Goal: Transaction & Acquisition: Obtain resource

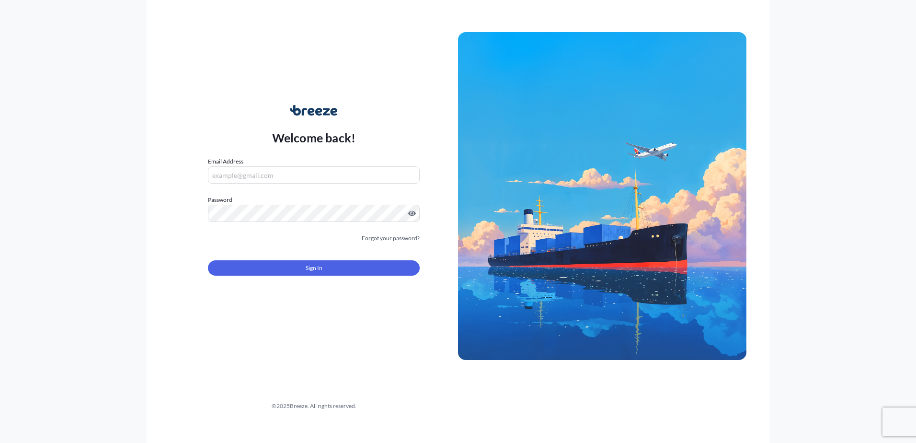
type input "[EMAIL_ADDRESS][DOMAIN_NAME]"
click at [261, 277] on form "Email Address [EMAIL_ADDRESS][DOMAIN_NAME] Password Must include: Upper & lower…" at bounding box center [314, 222] width 212 height 130
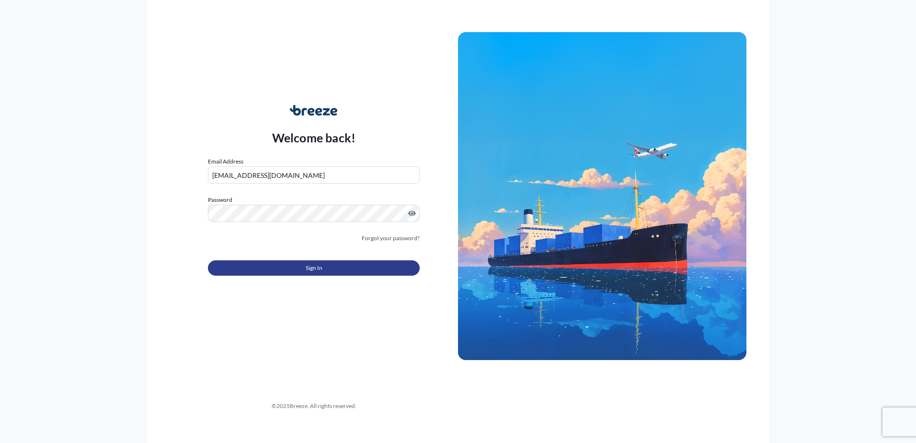
click at [262, 271] on button "Sign In" at bounding box center [314, 267] width 212 height 15
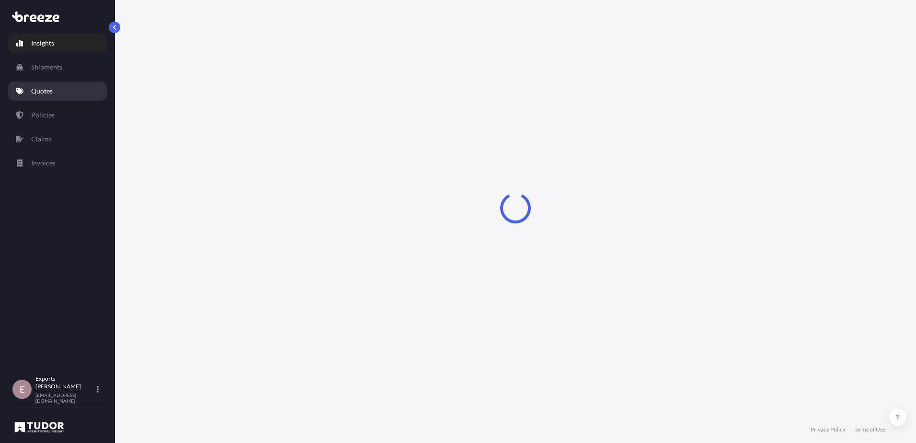
click at [51, 88] on p "Quotes" at bounding box center [42, 91] width 22 height 10
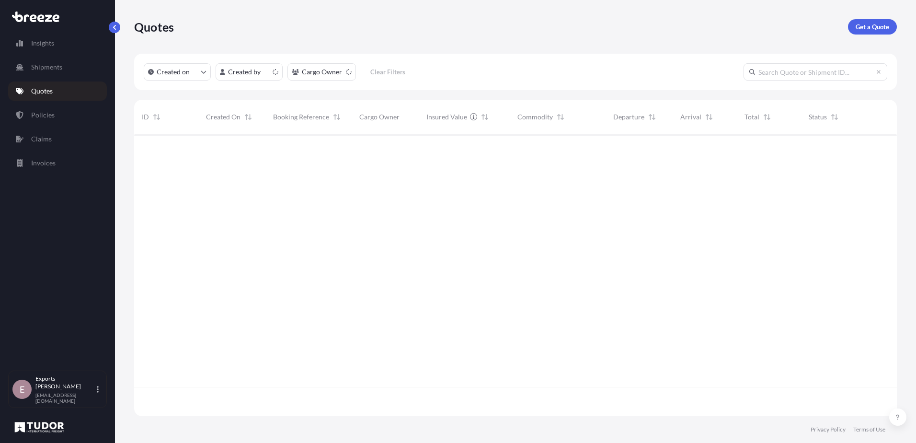
scroll to position [280, 755]
click at [882, 37] on div "Quotes Get a Quote" at bounding box center [515, 27] width 763 height 54
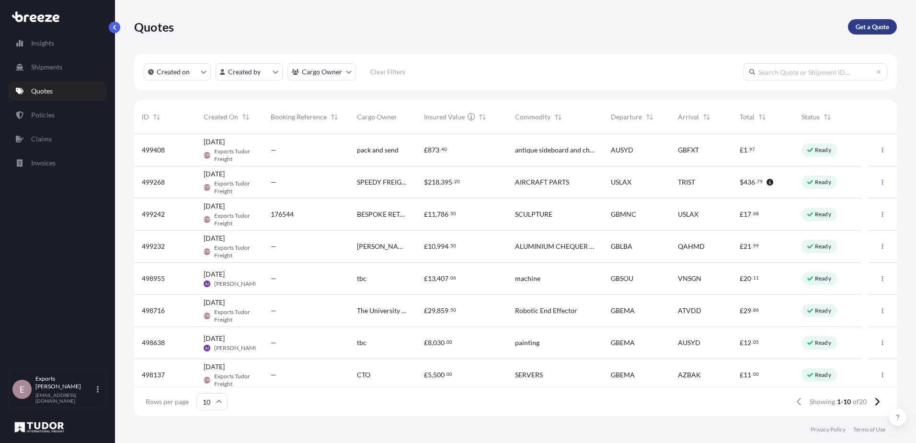
click at [882, 27] on p "Get a Quote" at bounding box center [872, 27] width 34 height 10
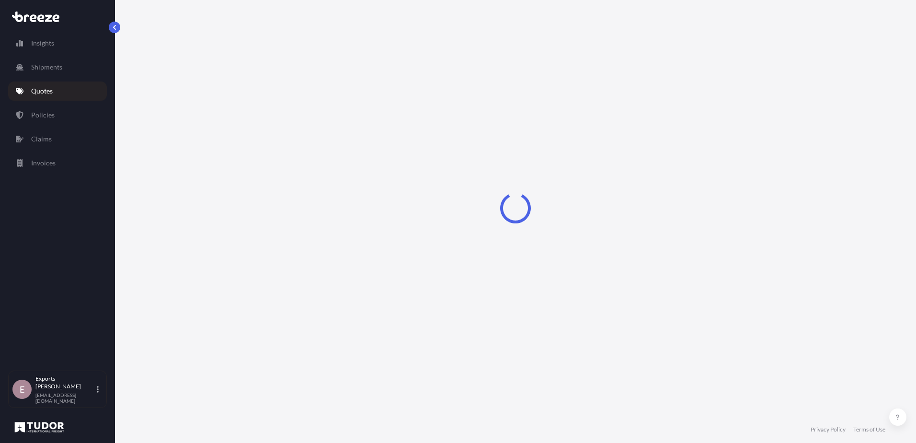
select select "Road"
select select "Sea"
select select "1"
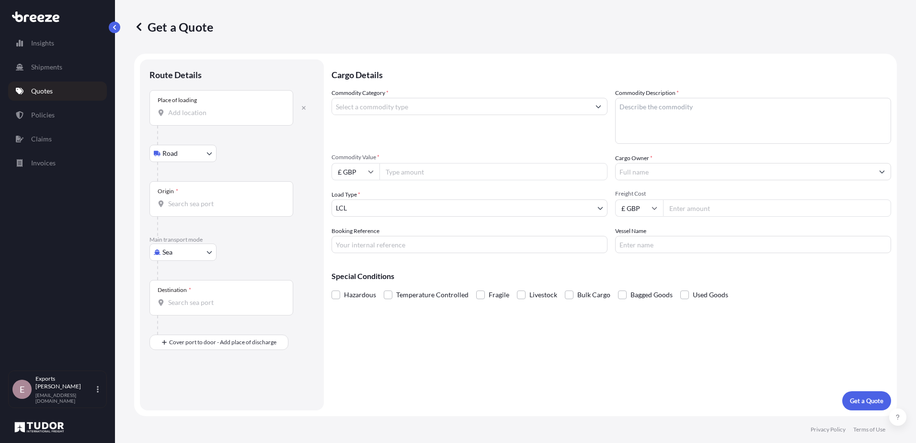
click at [233, 107] on div "Place of loading" at bounding box center [221, 107] width 144 height 35
click at [233, 108] on input "Place of loading" at bounding box center [224, 113] width 113 height 10
click at [244, 83] on div "Route Details" at bounding box center [231, 79] width 165 height 21
click at [197, 119] on div "Place of loading" at bounding box center [221, 107] width 144 height 35
click at [197, 117] on input "Place of loading" at bounding box center [224, 113] width 113 height 10
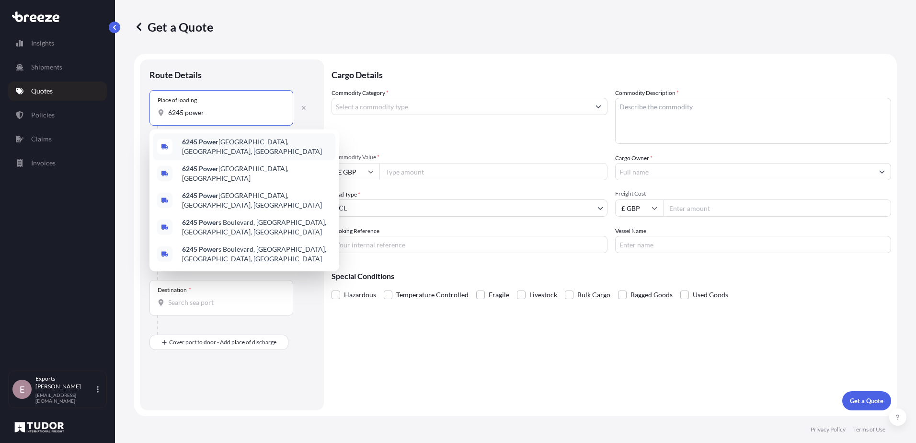
click at [209, 146] on b "6245 Power" at bounding box center [200, 141] width 36 height 8
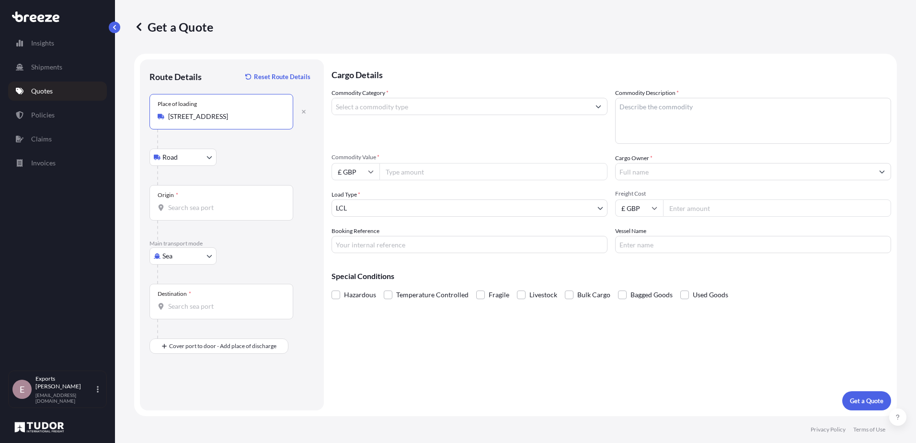
type input "[STREET_ADDRESS]"
click at [197, 205] on input "Origin *" at bounding box center [224, 208] width 113 height 10
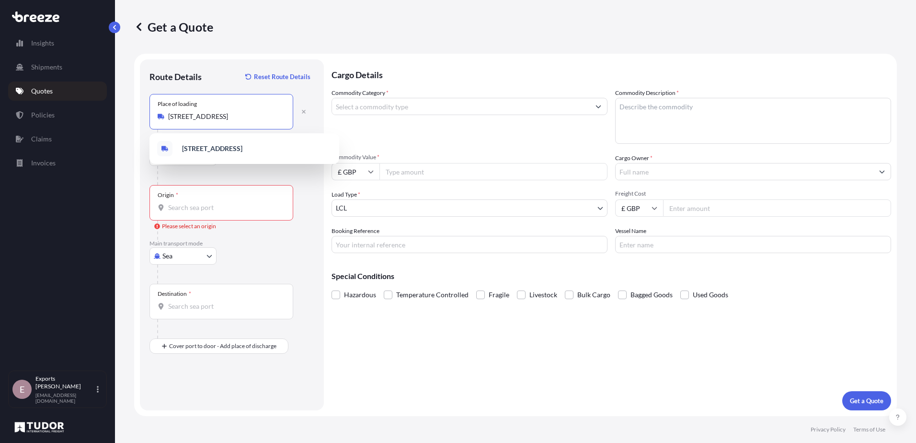
scroll to position [0, 25]
drag, startPoint x: 170, startPoint y: 116, endPoint x: 284, endPoint y: 120, distance: 114.6
click at [284, 120] on div "[STREET_ADDRESS]" at bounding box center [221, 117] width 127 height 10
click at [154, 172] on div "Place of loading [STREET_ADDRESS] Road Road Rail" at bounding box center [231, 139] width 165 height 91
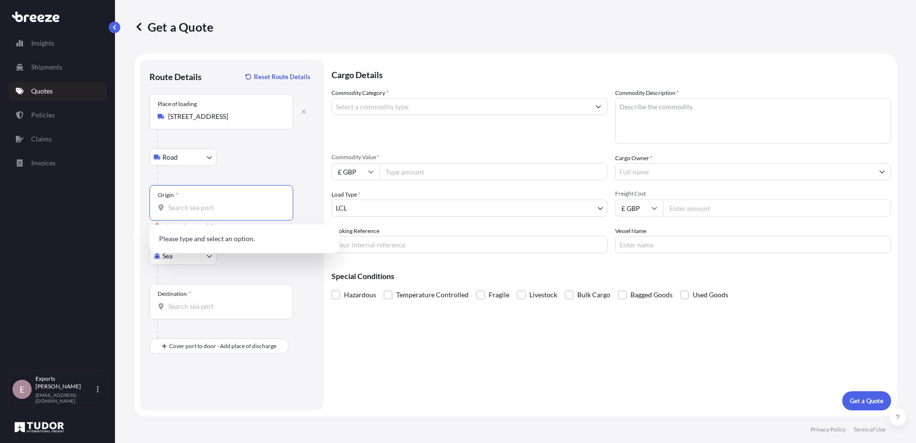
click at [176, 205] on input "Origin * Please select an origin" at bounding box center [224, 208] width 113 height 10
click at [263, 236] on span "USFLL - [GEOGRAPHIC_DATA] [GEOGRAPHIC_DATA], [GEOGRAPHIC_DATA]" at bounding box center [256, 241] width 149 height 19
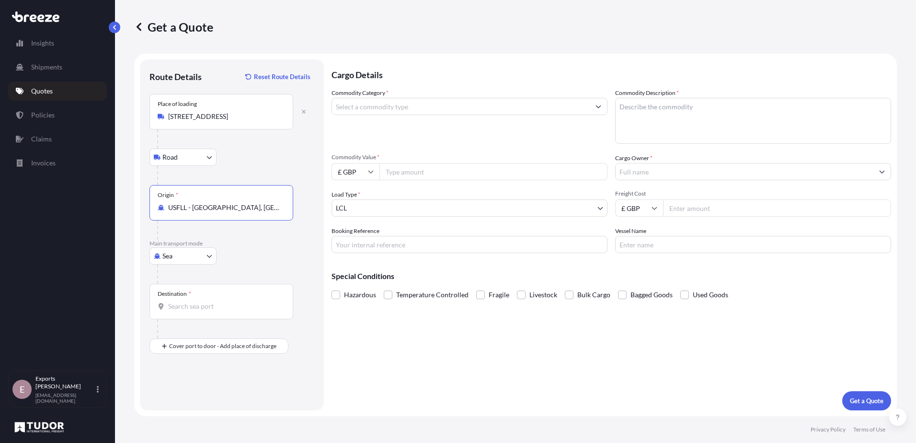
type input "USFLL - [GEOGRAPHIC_DATA], [GEOGRAPHIC_DATA]"
click at [184, 252] on body "10 options available. 0 options available. 1 option available. Insights Shipmen…" at bounding box center [458, 221] width 916 height 443
click at [181, 295] on div "Air" at bounding box center [182, 297] width 59 height 17
select select "Air"
click at [193, 213] on div "Origin *" at bounding box center [221, 202] width 144 height 35
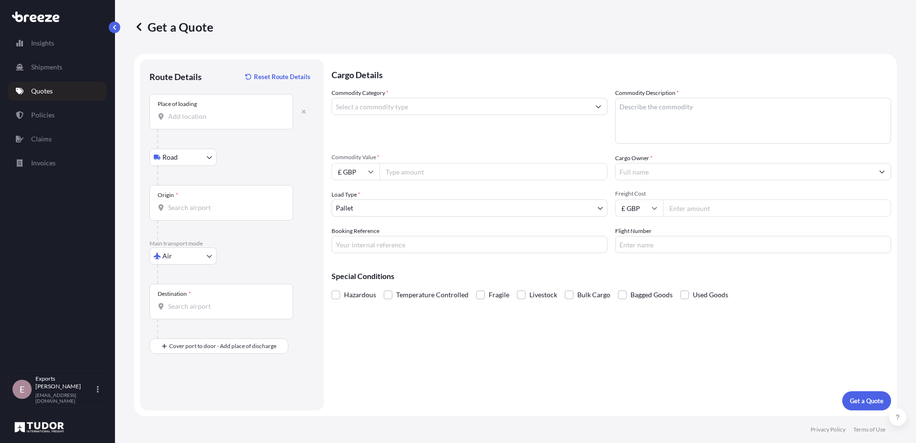
click at [193, 212] on input "Origin *" at bounding box center [224, 208] width 113 height 10
type input "USFLL - [GEOGRAPHIC_DATA], [GEOGRAPHIC_DATA]"
click at [196, 306] on input "Destination *" at bounding box center [224, 306] width 113 height 10
type input "GBEMA - [GEOGRAPHIC_DATA] Apt, [GEOGRAPHIC_DATA]"
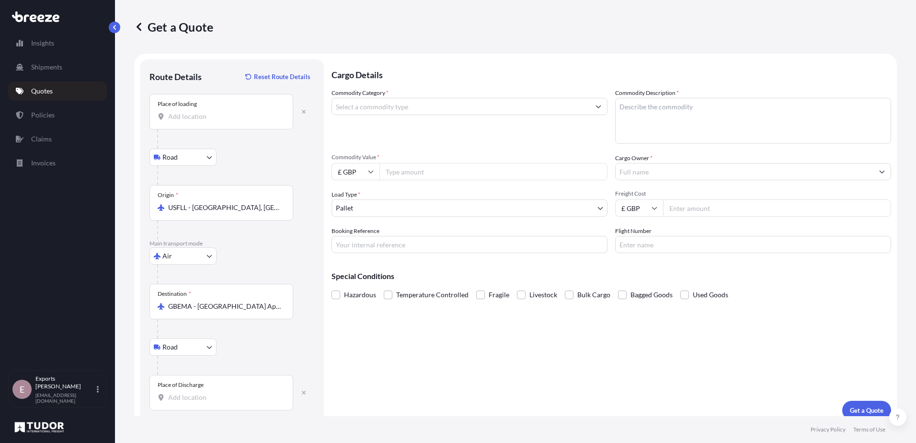
click at [205, 391] on div "Place of Discharge" at bounding box center [221, 392] width 144 height 35
click at [205, 392] on input "Place of Discharge" at bounding box center [224, 397] width 113 height 10
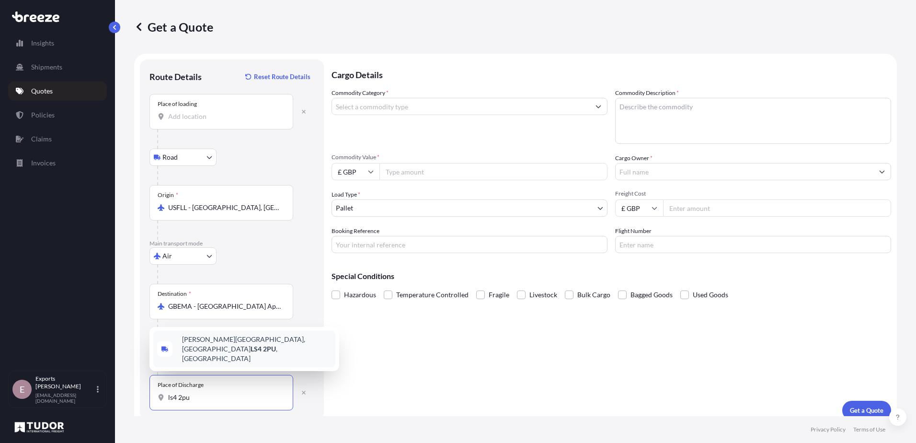
click at [211, 359] on span "[PERSON_NAME][STREET_ADDRESS]" at bounding box center [256, 348] width 149 height 29
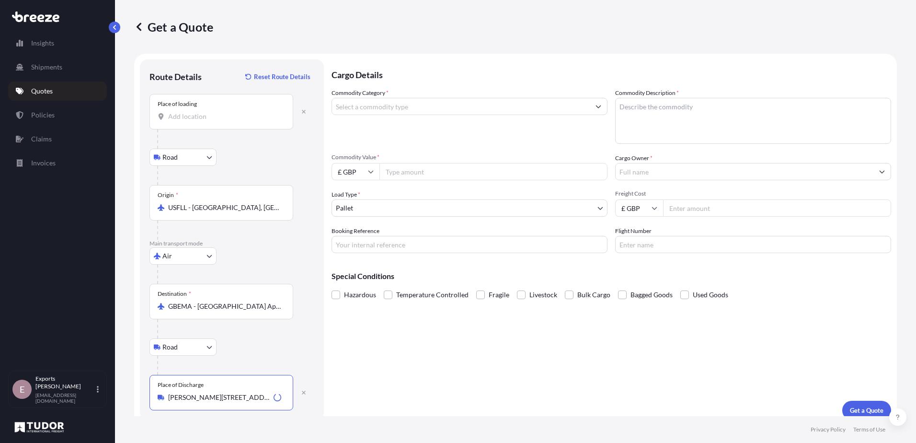
type input "[PERSON_NAME][STREET_ADDRESS]"
click at [384, 109] on input "Commodity Category *" at bounding box center [461, 106] width 258 height 17
click at [396, 112] on input "dentist" at bounding box center [461, 106] width 258 height 17
click at [596, 108] on icon "Show suggestions" at bounding box center [598, 106] width 6 height 6
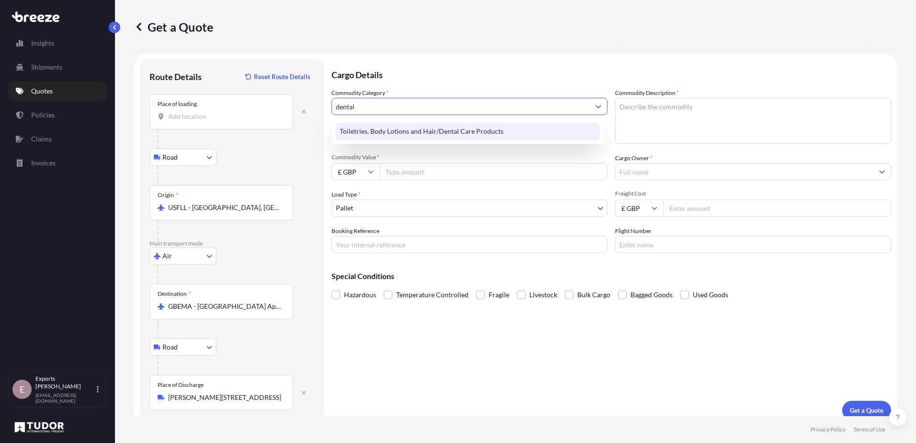
click at [493, 133] on div "Toiletries, Body Lotions and Hair/Dental Care Products" at bounding box center [468, 131] width 264 height 17
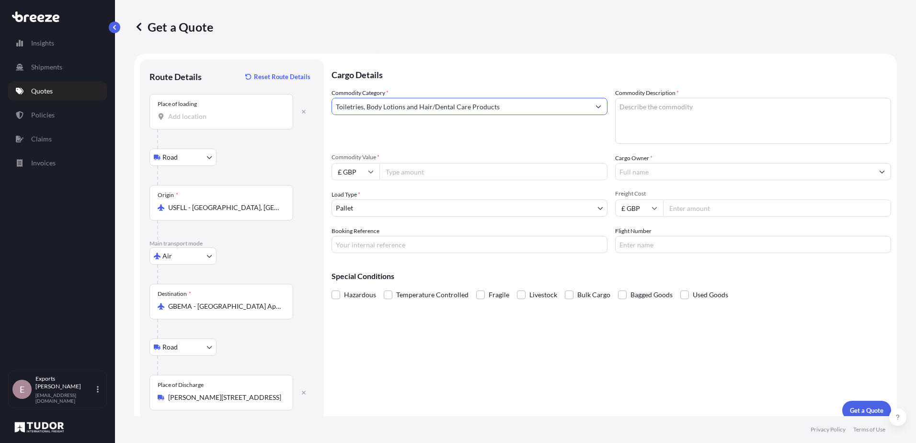
type input "Toiletries, Body Lotions and Hair/Dental Care Products"
click at [626, 119] on textarea "Commodity Description *" at bounding box center [753, 121] width 276 height 46
type textarea "[MEDICAL_DATA] gel"
click at [405, 176] on input "Commodity Value *" at bounding box center [493, 171] width 228 height 17
click at [364, 177] on input "£ GBP" at bounding box center [355, 171] width 48 height 17
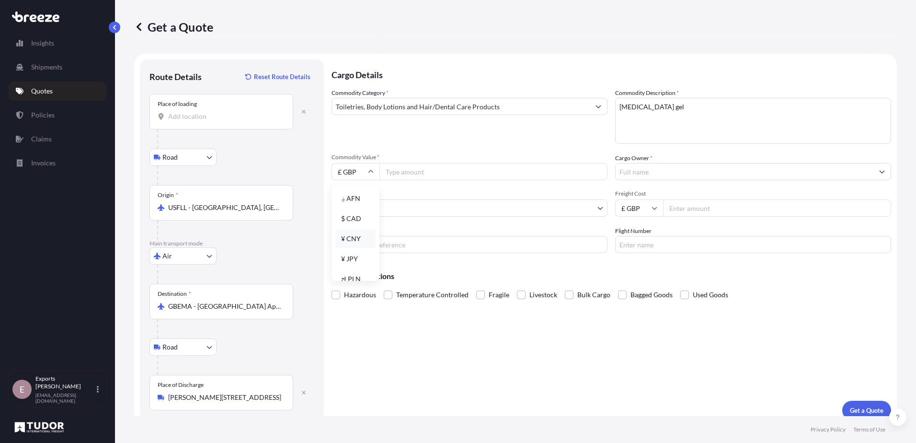
scroll to position [43, 0]
click at [357, 193] on div "$ USD" at bounding box center [355, 195] width 40 height 18
type input "$ USD"
click at [403, 173] on input "Commodity Value *" at bounding box center [493, 171] width 228 height 17
type input "9800"
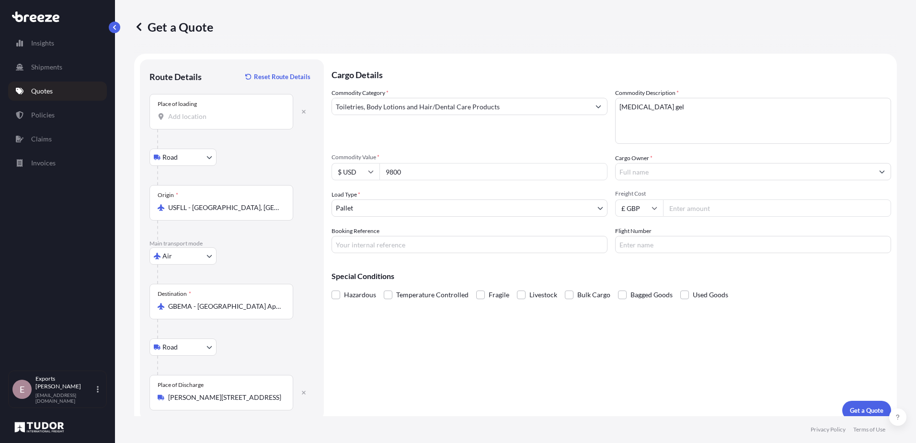
click at [623, 176] on input "Cargo Owner *" at bounding box center [744, 171] width 258 height 17
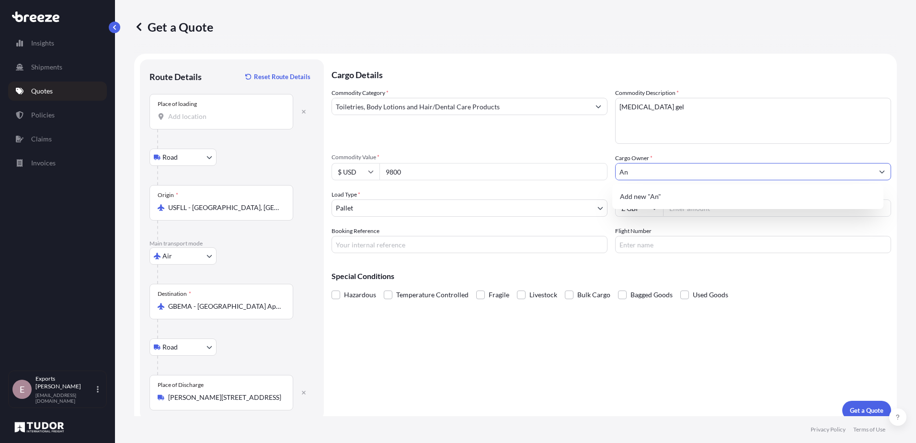
type input "A"
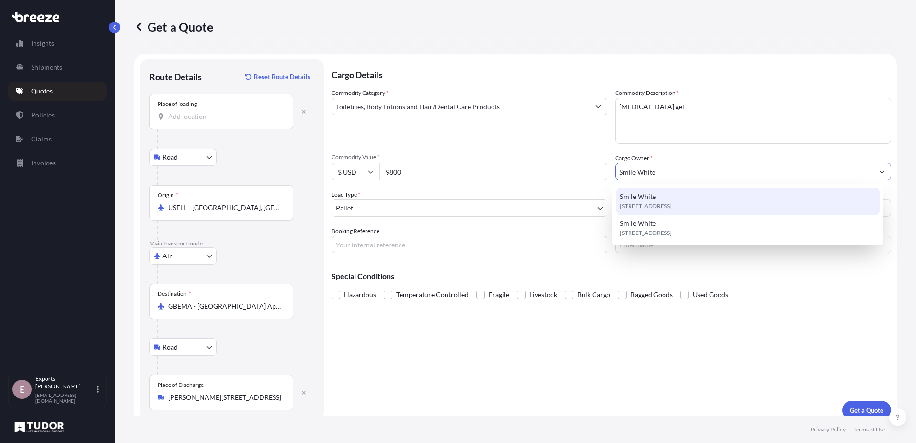
click at [636, 200] on span "Smile White" at bounding box center [638, 197] width 36 height 10
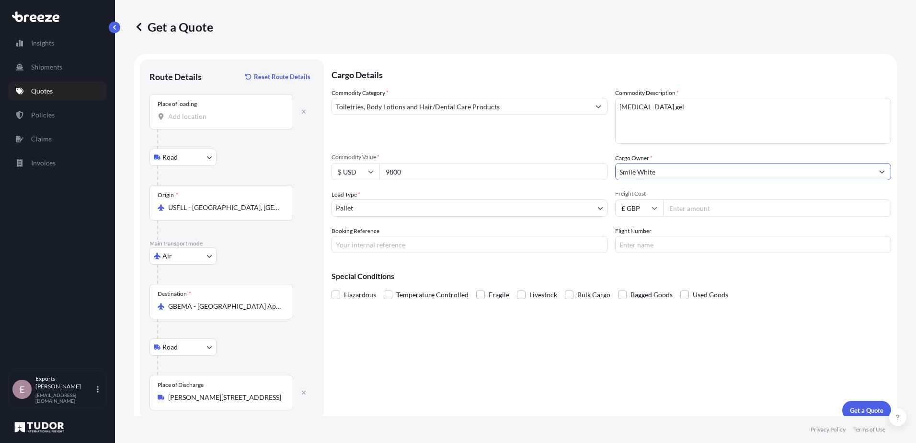
type input "Smile White"
click at [674, 205] on input "Freight Cost" at bounding box center [777, 207] width 228 height 17
type input "230"
click at [399, 244] on input "Booking Reference" at bounding box center [469, 244] width 276 height 17
type input "176933"
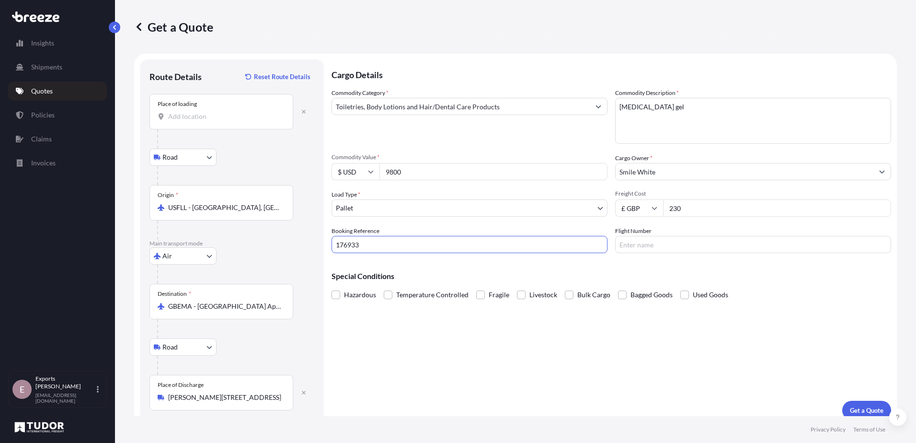
click at [411, 276] on p "Special Conditions" at bounding box center [610, 276] width 559 height 8
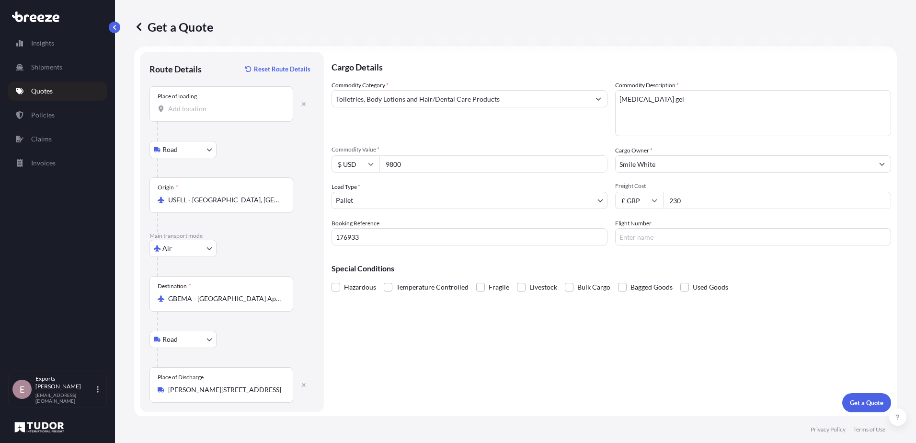
scroll to position [10, 0]
click at [851, 397] on p "Get a Quote" at bounding box center [867, 401] width 34 height 10
click at [215, 112] on div "Place of loading" at bounding box center [221, 101] width 144 height 35
click at [215, 112] on input "Place of loading Please select a place of loading" at bounding box center [224, 107] width 113 height 10
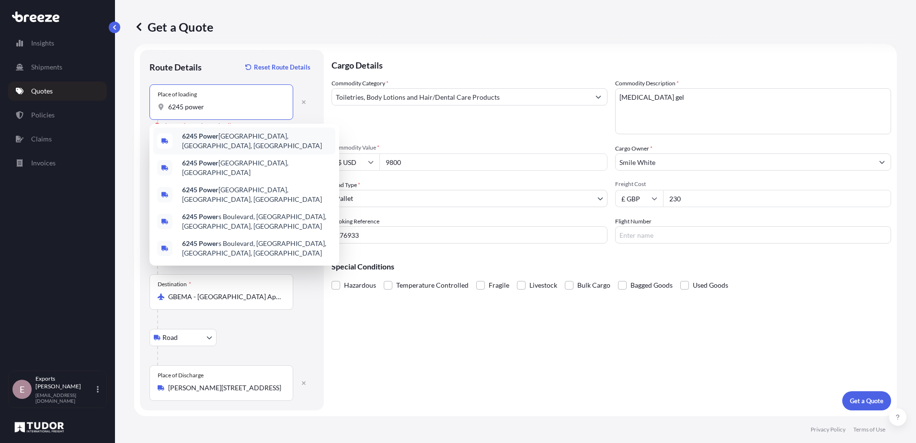
click at [232, 136] on span "[STREET_ADDRESS]" at bounding box center [256, 140] width 149 height 19
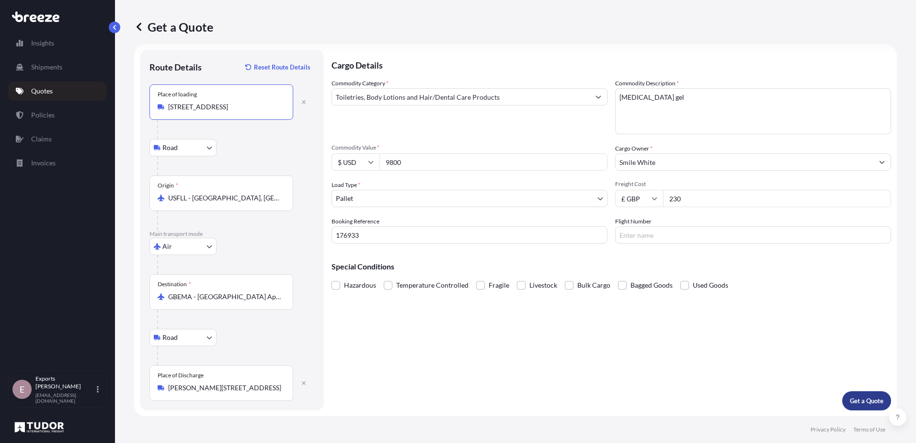
type input "[STREET_ADDRESS]"
click at [856, 396] on p "Get a Quote" at bounding box center [867, 401] width 34 height 10
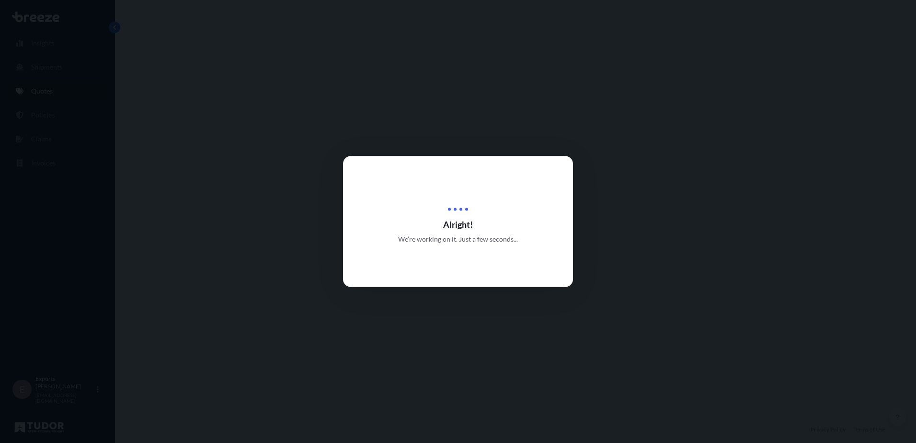
select select "Road"
select select "Air"
select select "Road"
select select "1"
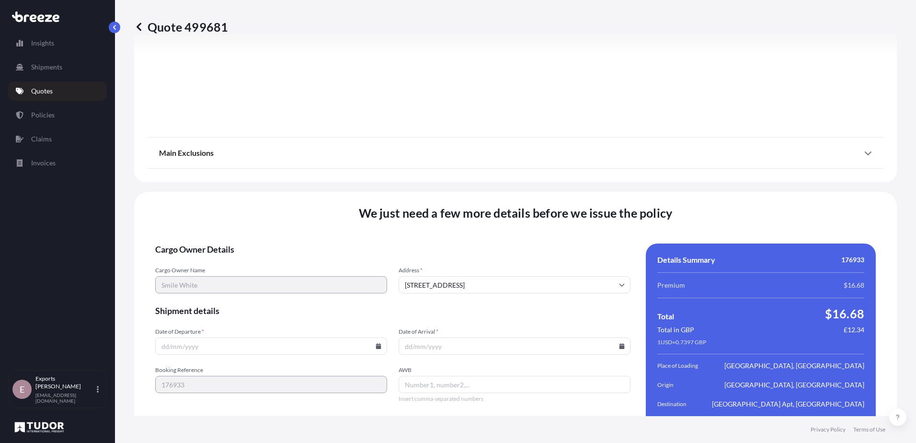
scroll to position [1268, 0]
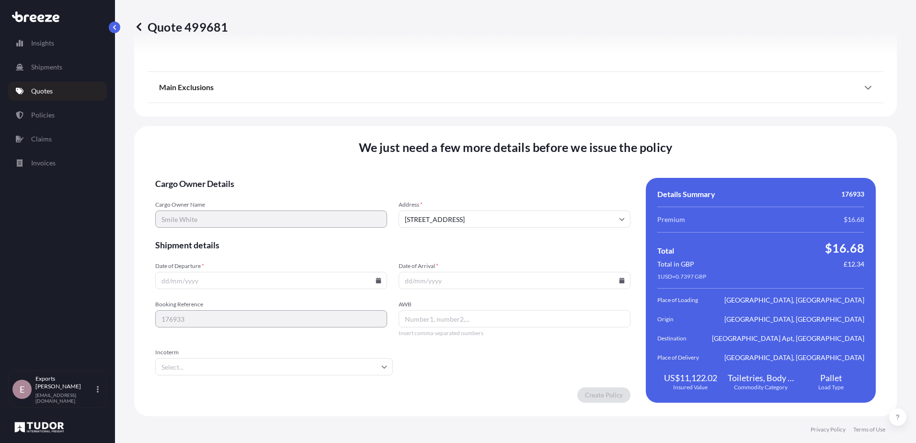
click at [253, 284] on input "Date of Departure *" at bounding box center [271, 280] width 232 height 17
type input "[DATE]"
click at [414, 285] on input "Date of Arrival *" at bounding box center [515, 280] width 232 height 17
click at [426, 356] on form "Cargo Owner Details Cargo Owner Name Smile White Address * [GEOGRAPHIC_DATA] Sh…" at bounding box center [392, 290] width 475 height 225
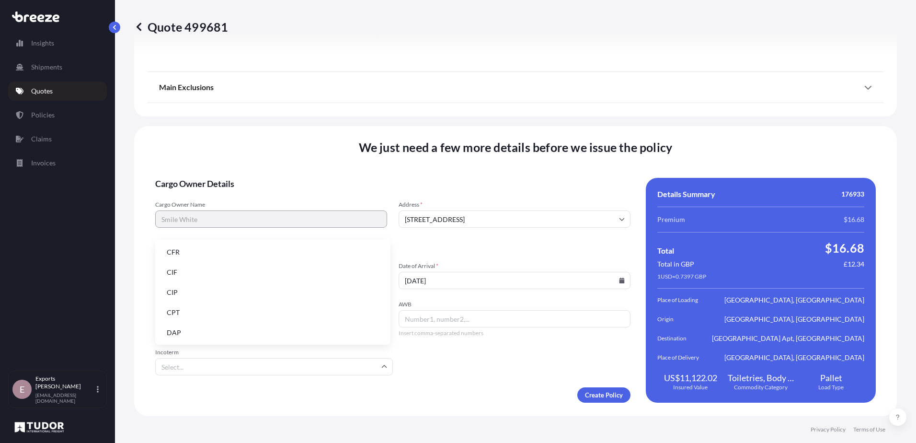
click at [367, 365] on input "Incoterm" at bounding box center [274, 366] width 238 height 17
click at [200, 297] on li "EXW" at bounding box center [273, 297] width 228 height 18
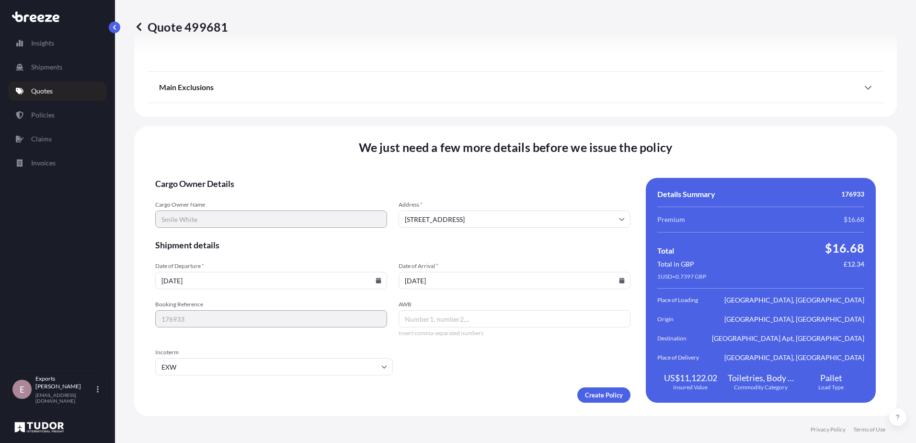
click at [420, 283] on input "[DATE]" at bounding box center [515, 280] width 232 height 17
click at [410, 280] on input "[DATE]" at bounding box center [515, 280] width 232 height 17
type input "[DATE]"
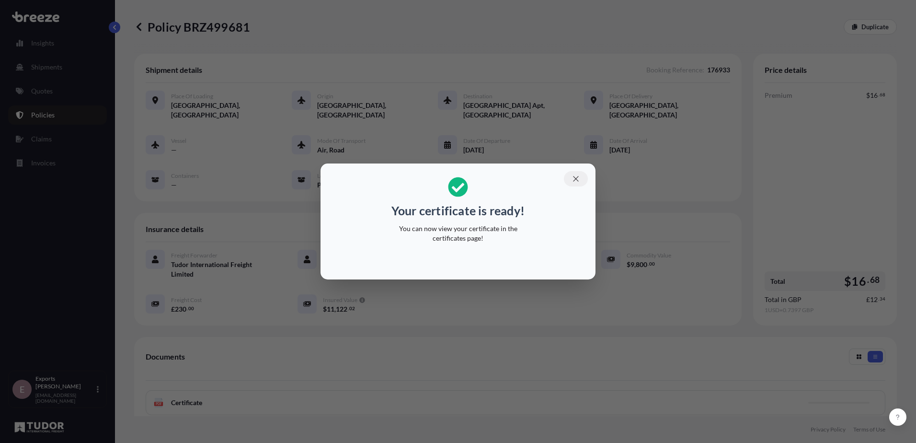
click at [579, 179] on icon "button" at bounding box center [575, 178] width 9 height 9
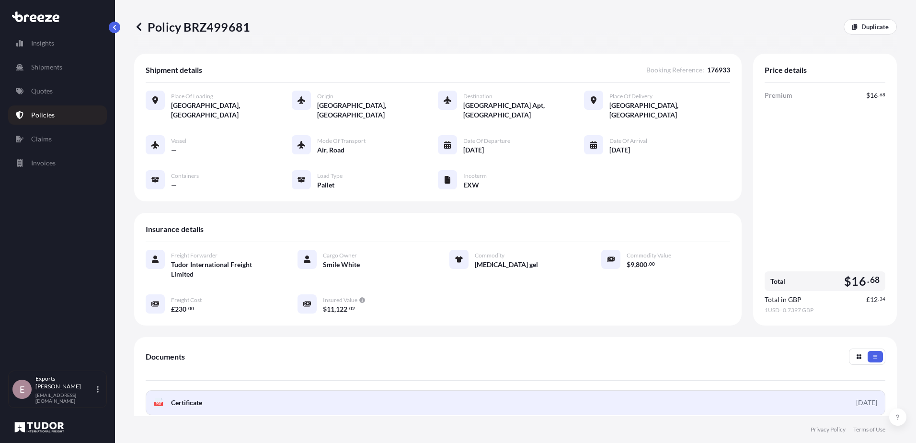
click at [327, 390] on link "PDF Certificate [DATE]" at bounding box center [516, 402] width 740 height 25
